Goal: Check status

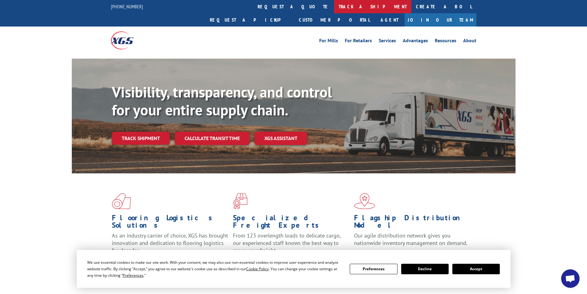
click at [334, 6] on link "track a shipment" at bounding box center [372, 6] width 77 height 13
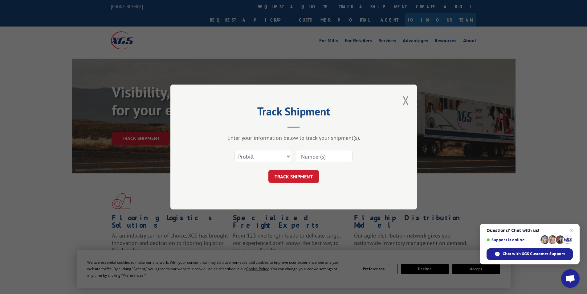
paste input "17095488"
type input "17095488"
click at [295, 179] on button "TRACK SHIPMENT" at bounding box center [293, 176] width 51 height 13
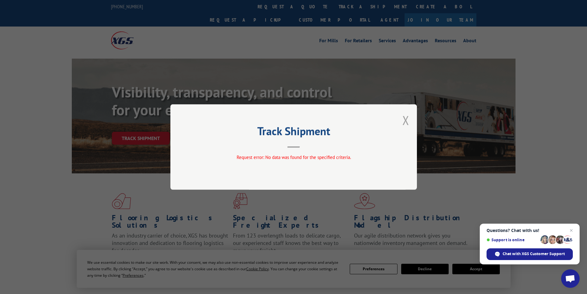
click at [408, 123] on button "Close modal" at bounding box center [405, 120] width 7 height 16
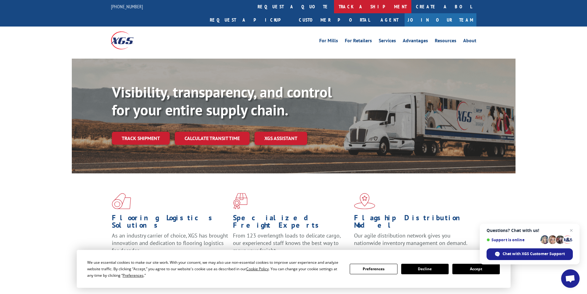
click at [334, 6] on link "track a shipment" at bounding box center [372, 6] width 77 height 13
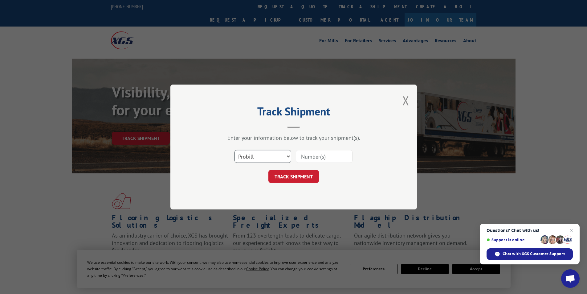
click at [283, 157] on select "Select category... Probill BOL PO" at bounding box center [262, 156] width 57 height 13
select select "bol"
click at [234, 150] on select "Select category... Probill BOL PO" at bounding box center [262, 156] width 57 height 13
paste input "AA04934053"
type input "AA04934053"
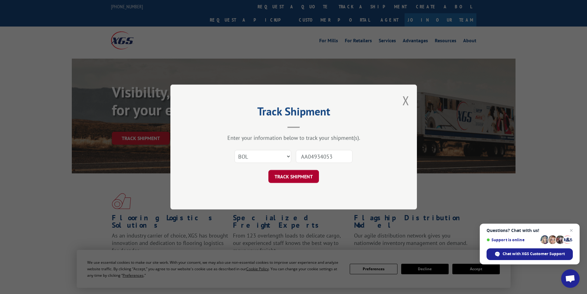
click at [300, 180] on button "TRACK SHIPMENT" at bounding box center [293, 176] width 51 height 13
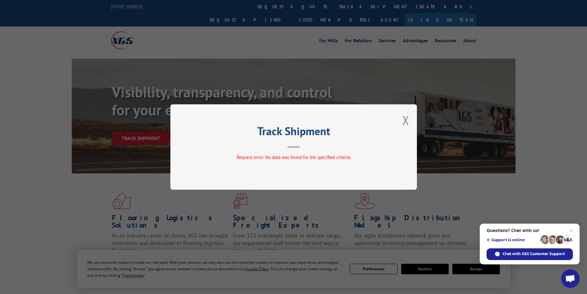
click at [541, 106] on div "Track Shipment Request error: No data was found for the specified criteria." at bounding box center [293, 147] width 587 height 294
click at [573, 230] on span "Close chat" at bounding box center [571, 230] width 8 height 8
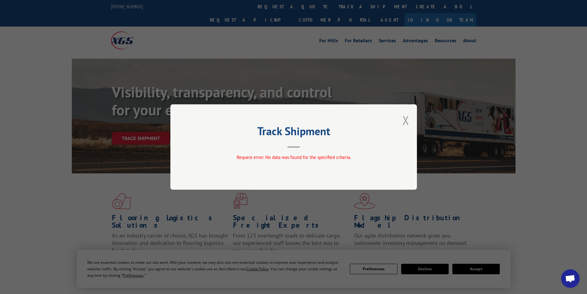
click at [405, 120] on button "Close modal" at bounding box center [405, 120] width 7 height 16
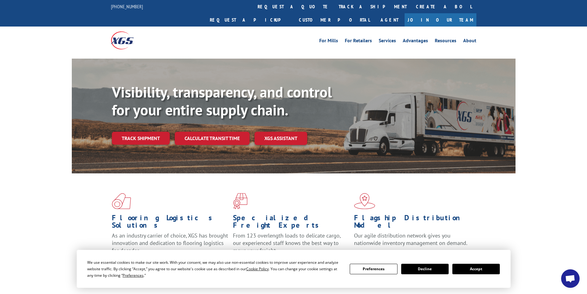
click at [546, 103] on div "Visibility, transparency, and control for your entire supply chain. Track shipm…" at bounding box center [293, 122] width 587 height 127
